Goal: Use online tool/utility: Utilize a website feature to perform a specific function

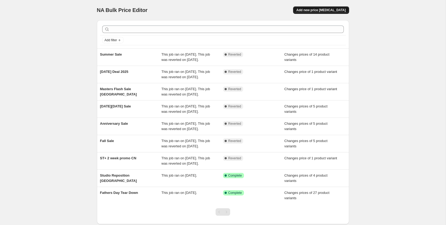
click at [329, 8] on span "Add new price [MEDICAL_DATA]" at bounding box center [320, 10] width 49 height 4
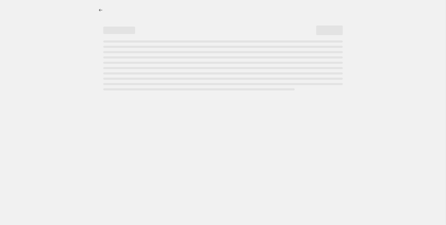
select select "percentage"
